Goal: Browse casually

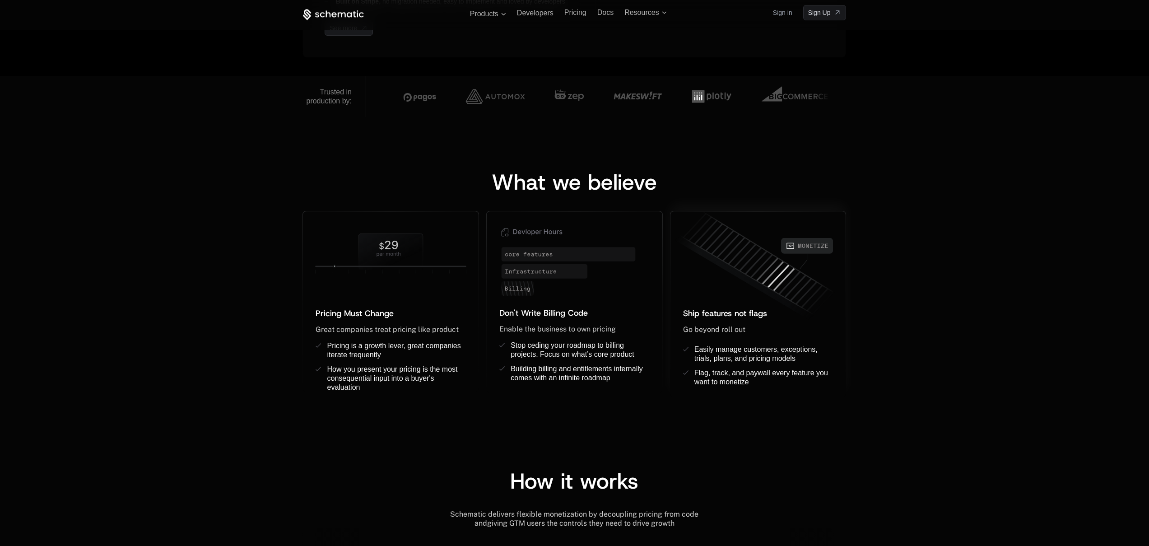
scroll to position [457, 0]
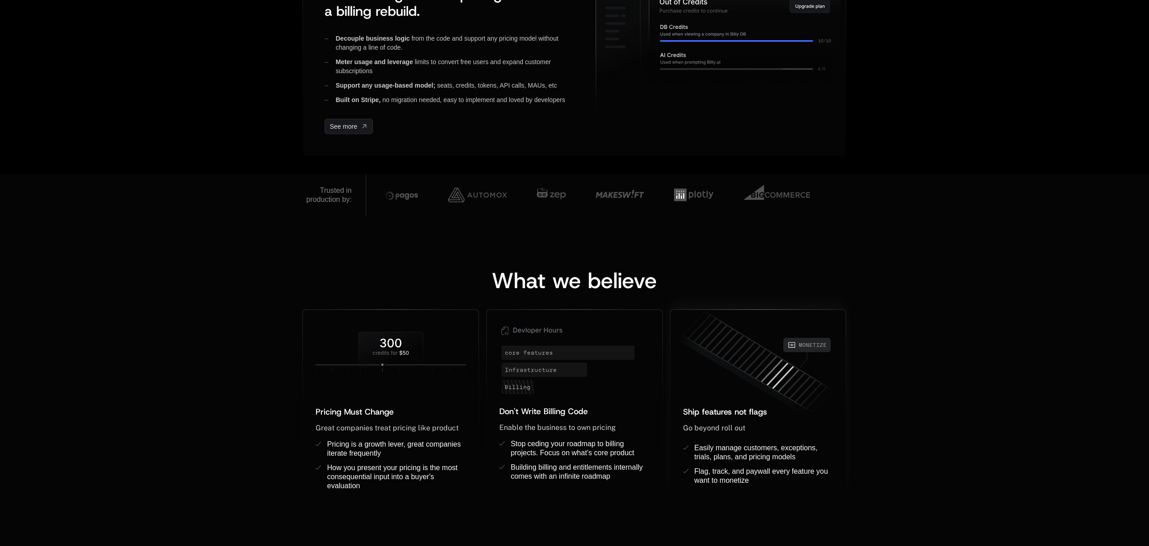
click at [725, 224] on div "What we believe Pricing Must Change ﻿ ﻿ Great companies treat pricing like prod…" at bounding box center [574, 373] width 1149 height 317
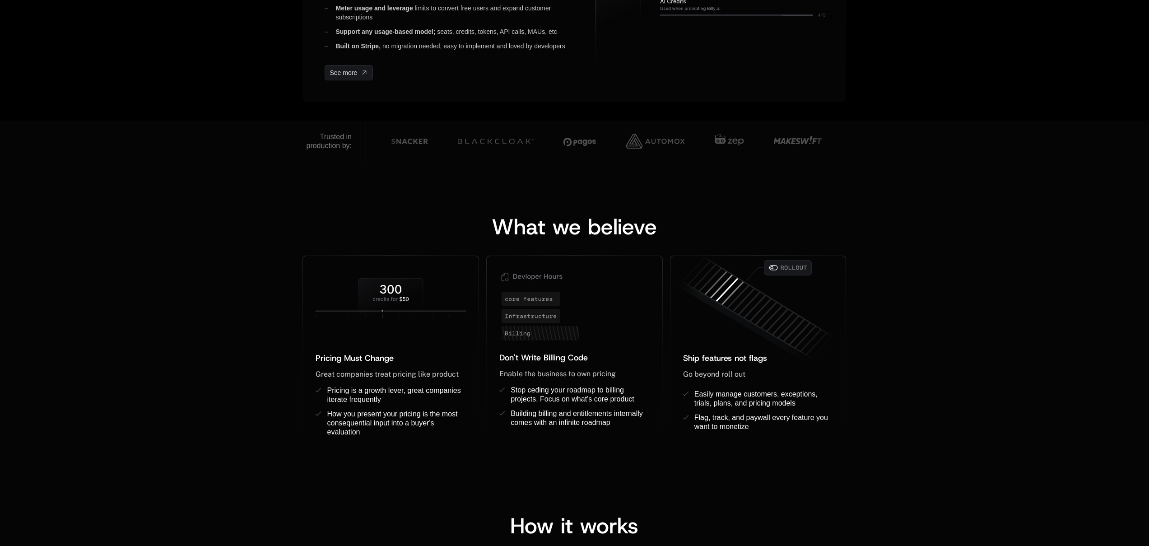
scroll to position [322, 0]
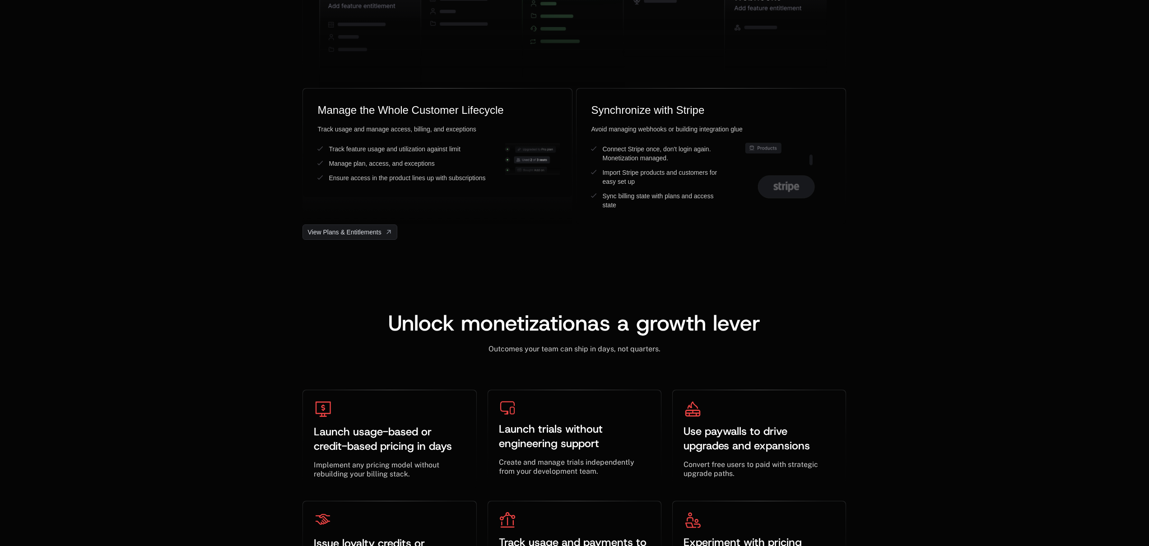
click at [971, 284] on div "Unlock monetization as a growth lever ﻿ Outcomes your team can ship in days, no…" at bounding box center [574, 446] width 1149 height 413
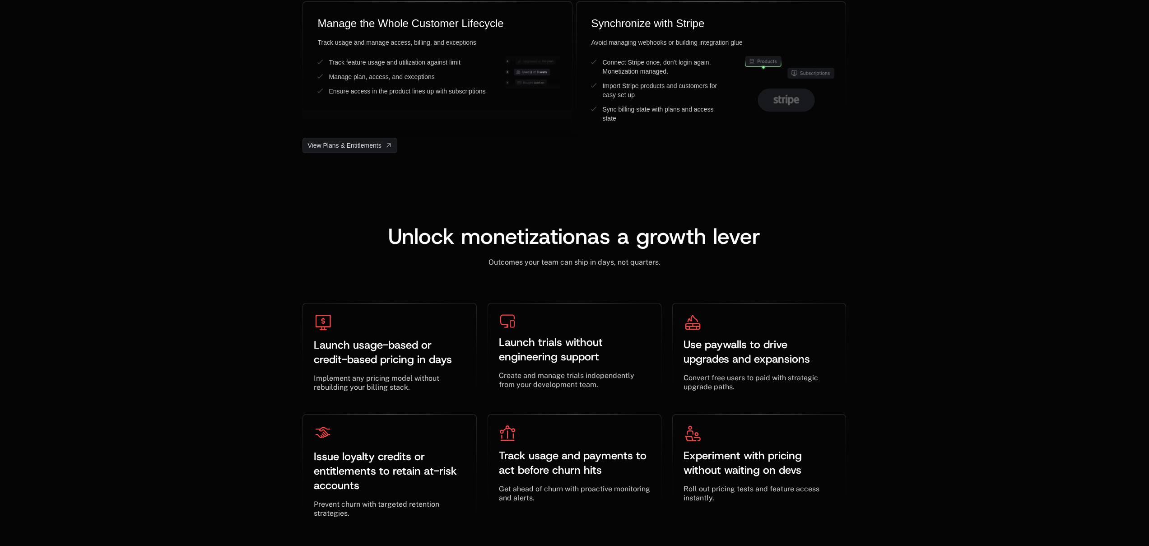
scroll to position [2832, 0]
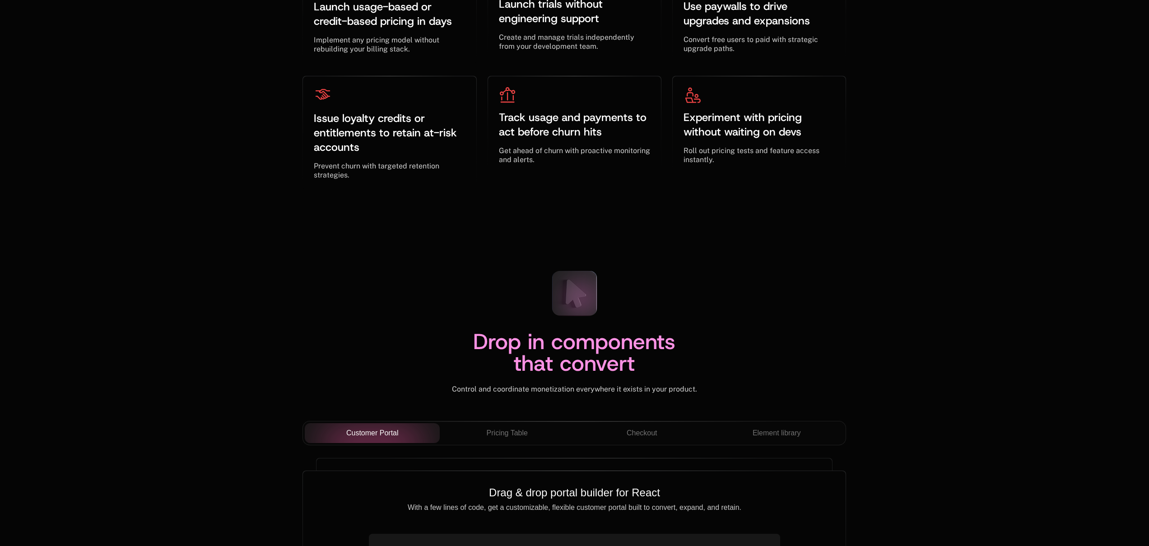
click at [864, 310] on div "Drop in components that convert Control and coordinate monetization everywhere …" at bounding box center [574, 525] width 587 height 525
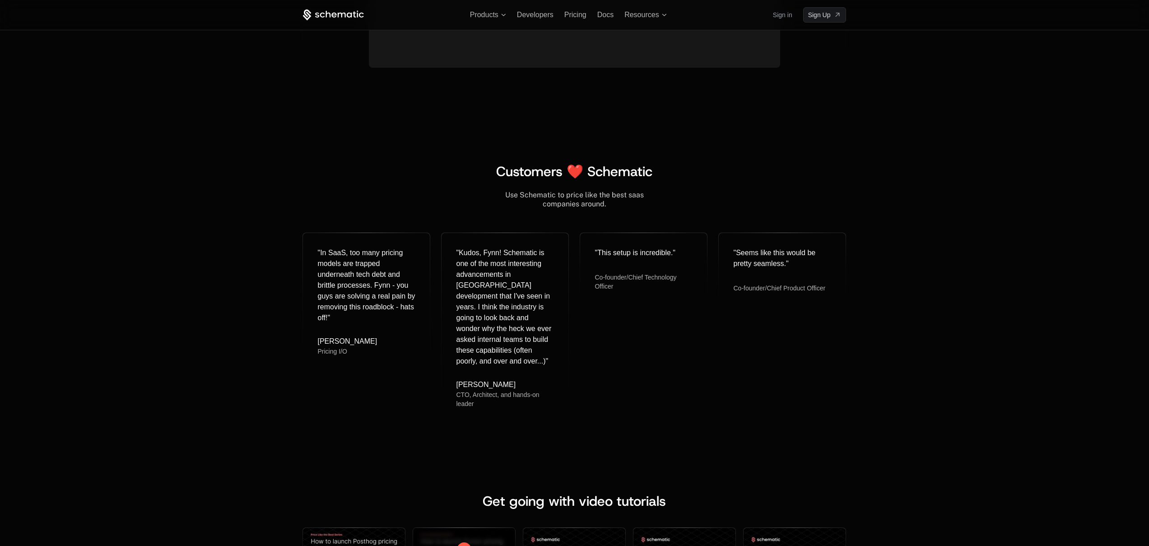
scroll to position [3789, 0]
